Goal: Task Accomplishment & Management: Manage account settings

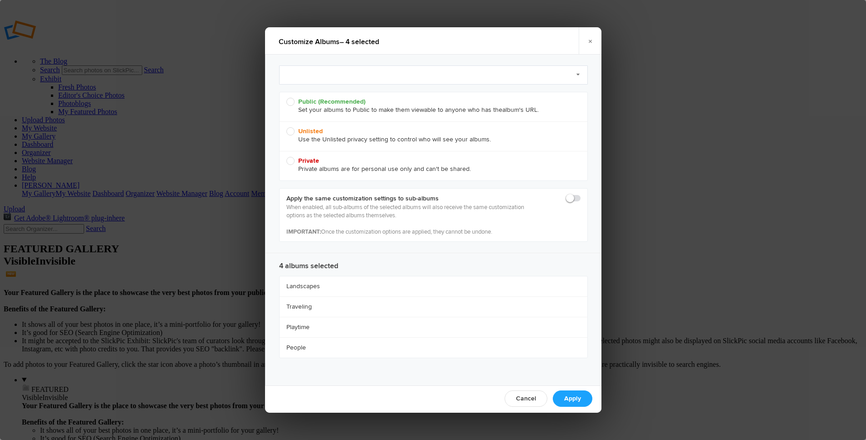
radio input "true"
click at [581, 194] on span at bounding box center [581, 194] width 0 height 0
click at [580, 194] on input "checkbox" at bounding box center [580, 194] width 0 height 0
checkbox input "true"
click at [321, 79] on link "Select Preset to Apply (optional)" at bounding box center [433, 74] width 309 height 19
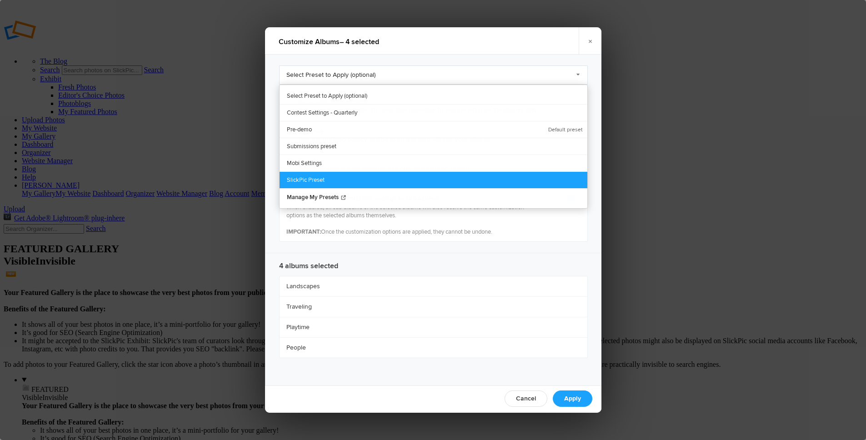
click at [316, 177] on link "SlickPic Preset" at bounding box center [434, 179] width 308 height 17
radio input "true"
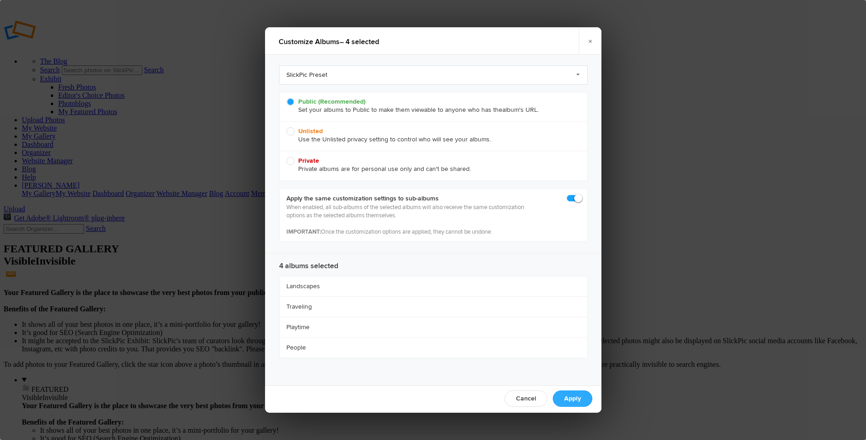
click at [575, 398] on link "Apply" at bounding box center [573, 399] width 40 height 16
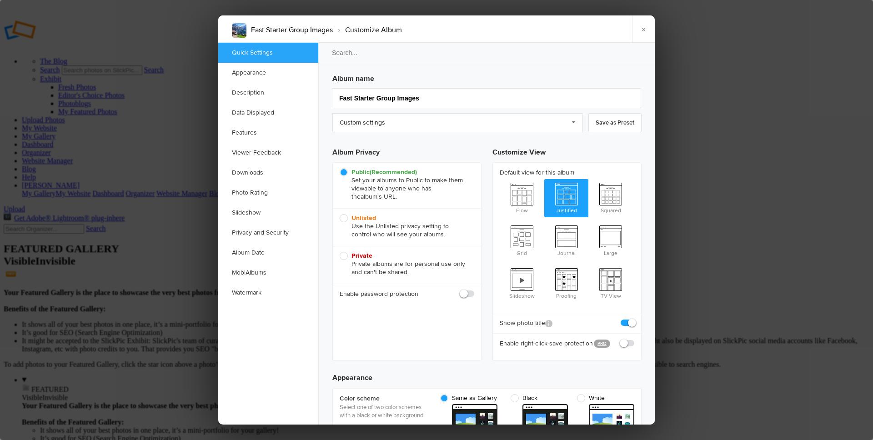
click at [369, 217] on b "Unlisted" at bounding box center [363, 218] width 25 height 8
click at [340, 214] on input "Unlisted Use the Unlisted privacy setting to control who will see your albums." at bounding box center [339, 214] width 0 height 0
radio input "true"
click at [642, 29] on link "×" at bounding box center [643, 28] width 23 height 27
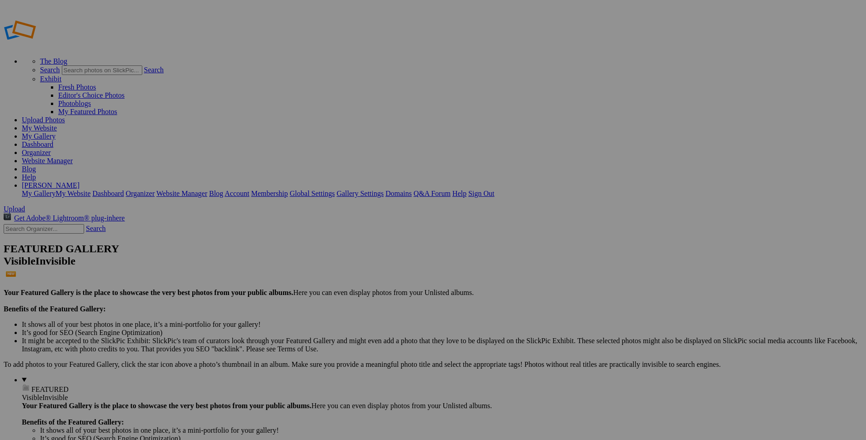
click at [73, 157] on link "Website Manager" at bounding box center [47, 161] width 51 height 8
